Goal: Transaction & Acquisition: Purchase product/service

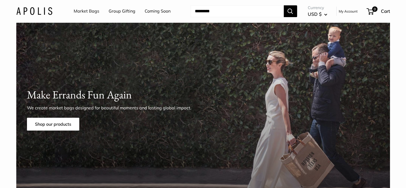
click at [47, 12] on img at bounding box center [34, 11] width 36 height 8
click at [69, 126] on link "Shop our products" at bounding box center [53, 124] width 52 height 13
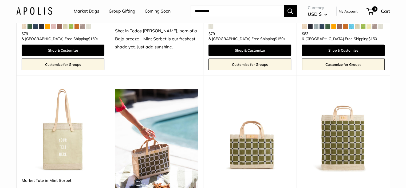
scroll to position [1263, 0]
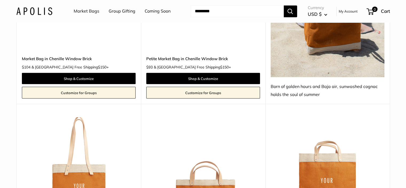
scroll to position [992, 0]
